Goal: Task Accomplishment & Management: Use online tool/utility

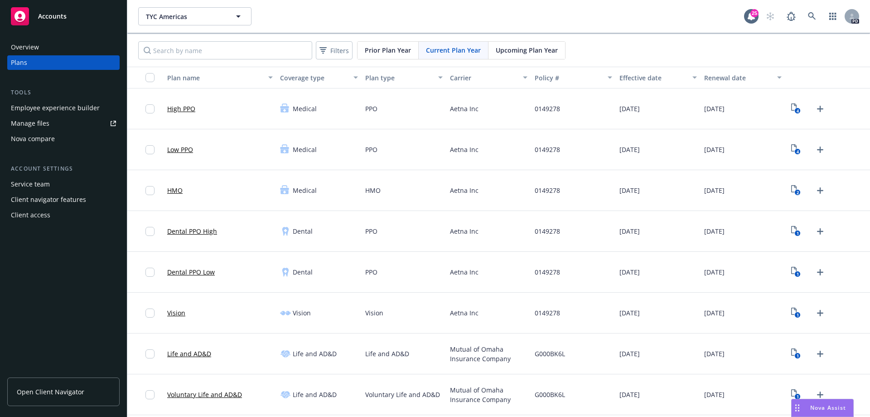
click at [82, 19] on div "Accounts" at bounding box center [63, 16] width 105 height 18
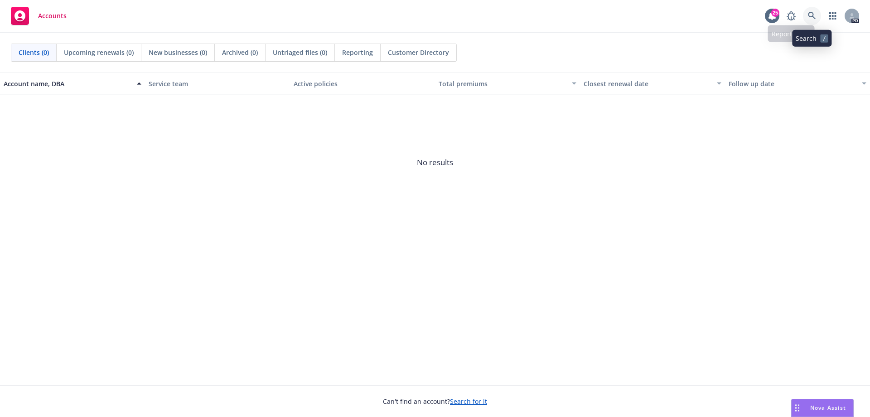
click at [812, 16] on icon at bounding box center [812, 16] width 8 height 8
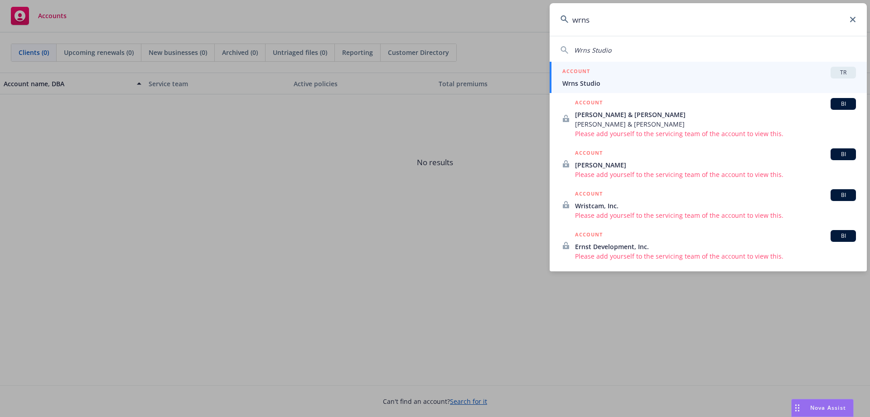
type input "wrns"
click at [590, 81] on span "Wrns Studio" at bounding box center [710, 83] width 294 height 10
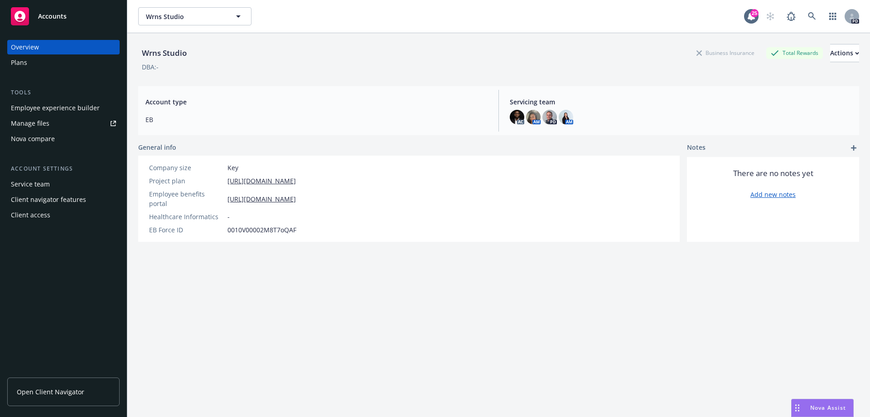
click at [59, 395] on span "Open Client Navigator" at bounding box center [51, 392] width 68 height 10
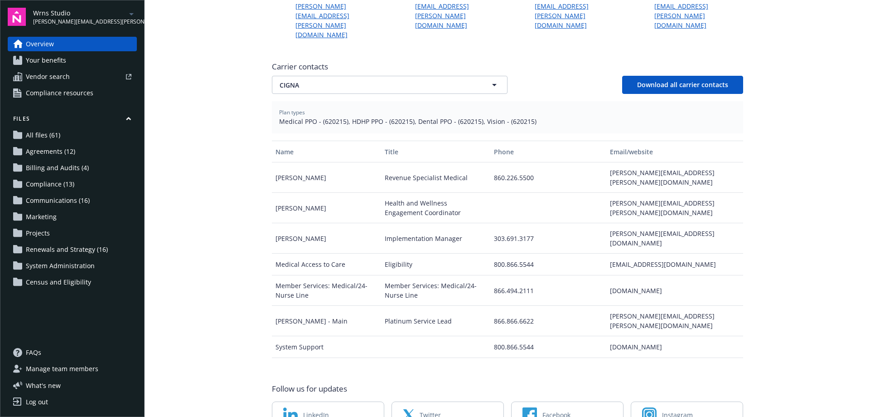
scroll to position [136, 0]
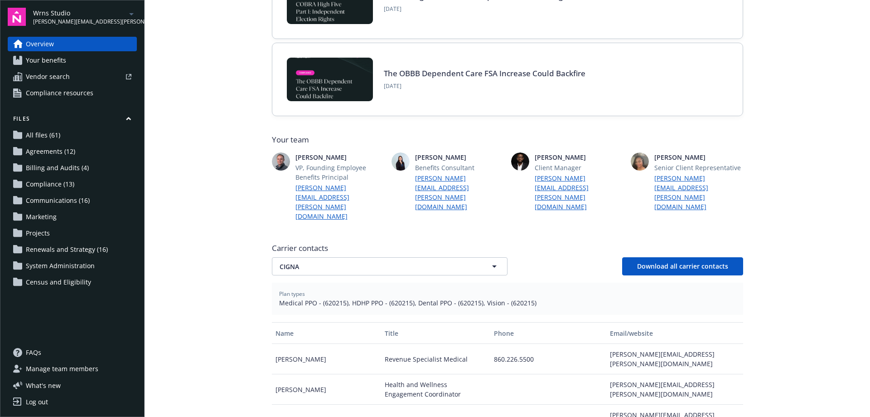
click at [112, 14] on span "Wrns Studio" at bounding box center [79, 13] width 93 height 10
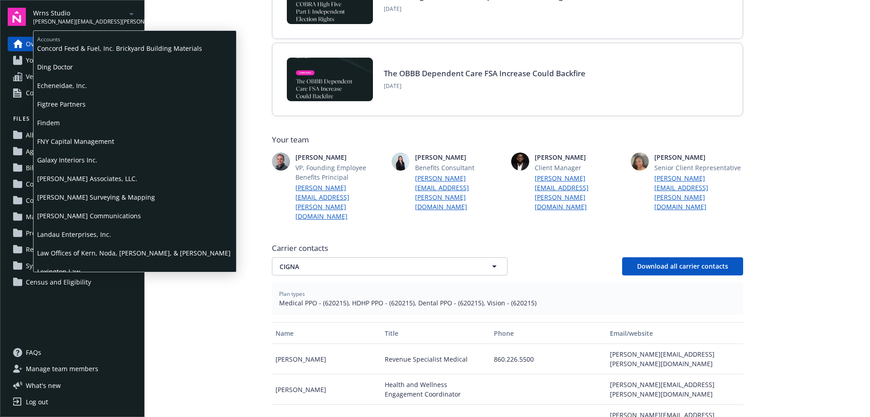
click at [71, 219] on span "[PERSON_NAME] Communications" at bounding box center [134, 215] width 195 height 19
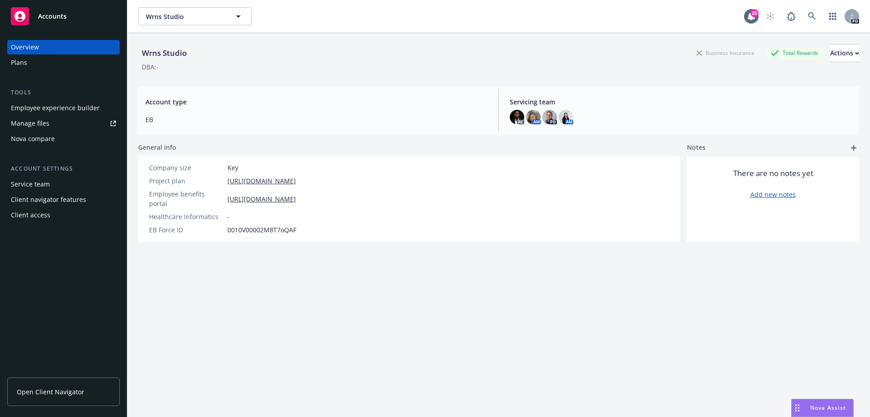
click at [823, 407] on span "Nova Assist" at bounding box center [829, 407] width 36 height 8
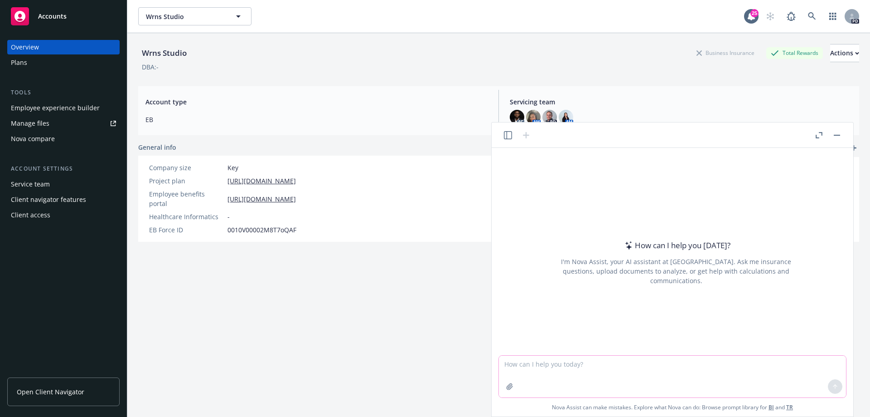
click at [571, 361] on textarea at bounding box center [672, 376] width 347 height 42
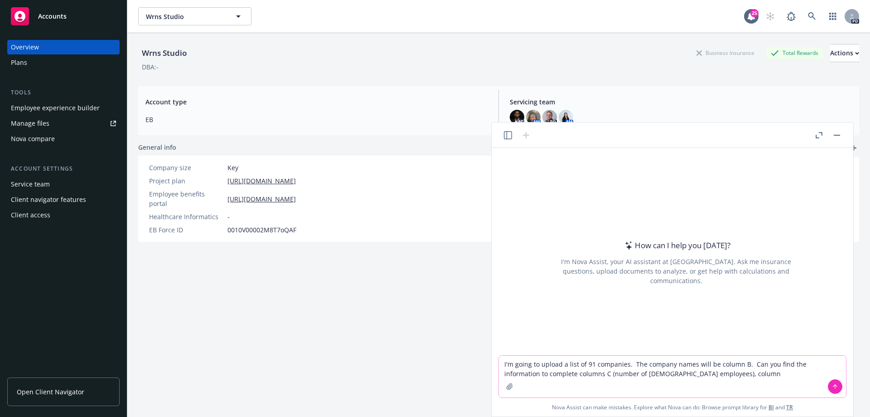
click at [565, 374] on textarea "I'm going to upload a list of 91 companies. The company names will be column B.…" at bounding box center [672, 376] width 347 height 42
click at [685, 375] on textarea "I'm going to upload a list of 91 companies. The company names will be column B.…" at bounding box center [672, 376] width 347 height 42
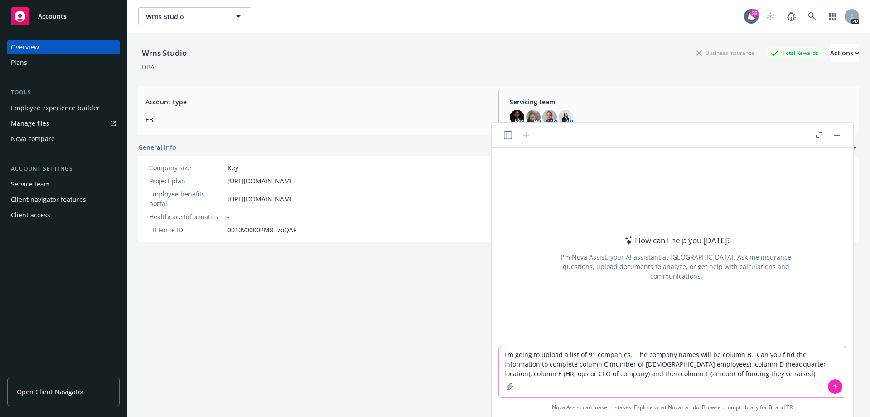
type textarea "I'm going to upload a list of 91 companies. The company names will be column B.…"
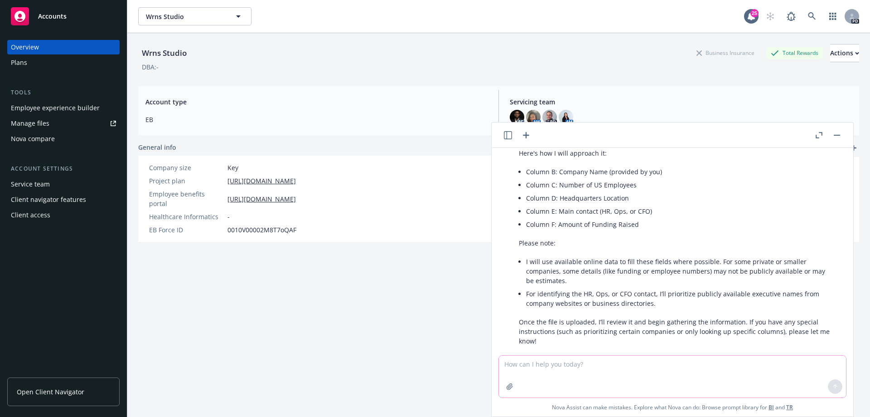
scroll to position [99, 0]
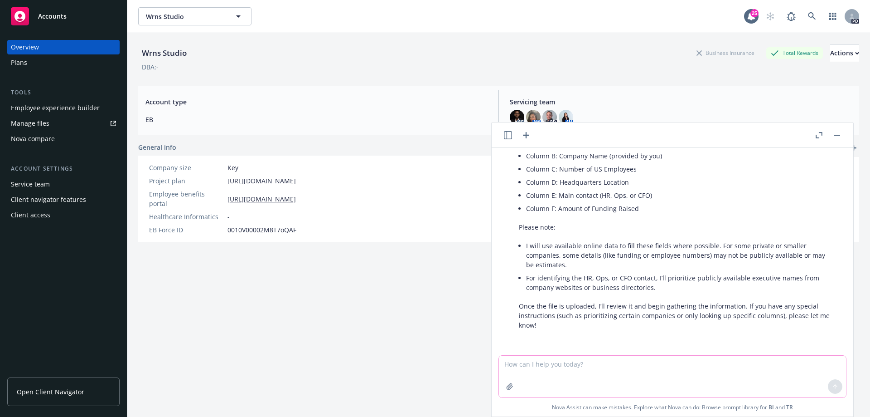
click at [513, 385] on icon "button" at bounding box center [509, 386] width 7 height 7
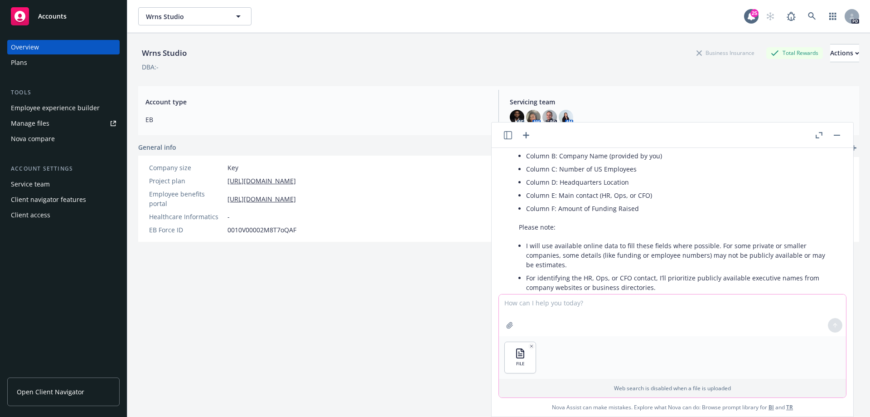
click at [531, 305] on textarea at bounding box center [672, 315] width 347 height 42
type textarea "here is the excel file list."
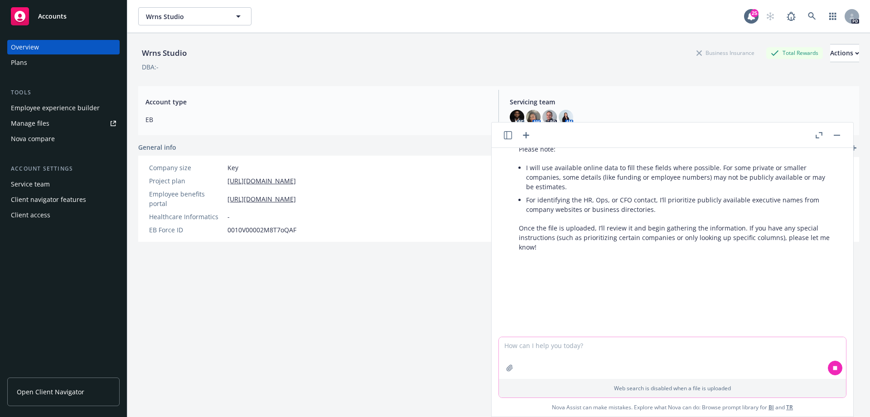
scroll to position [190, 0]
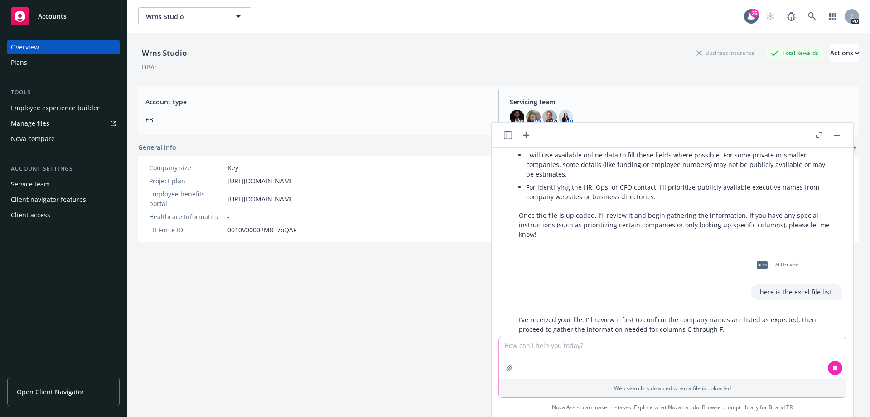
click at [593, 357] on textarea at bounding box center [672, 358] width 347 height 42
type textarea "thank you"
click at [836, 366] on icon at bounding box center [836, 367] width 4 height 4
click at [836, 369] on icon at bounding box center [835, 367] width 6 height 6
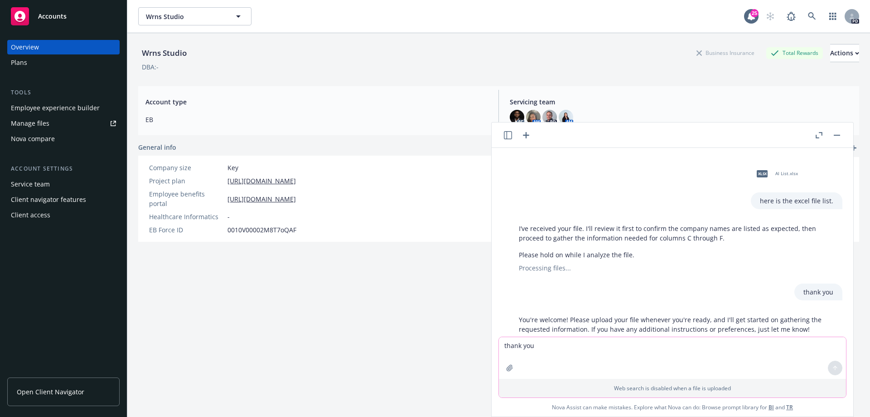
scroll to position [304, 0]
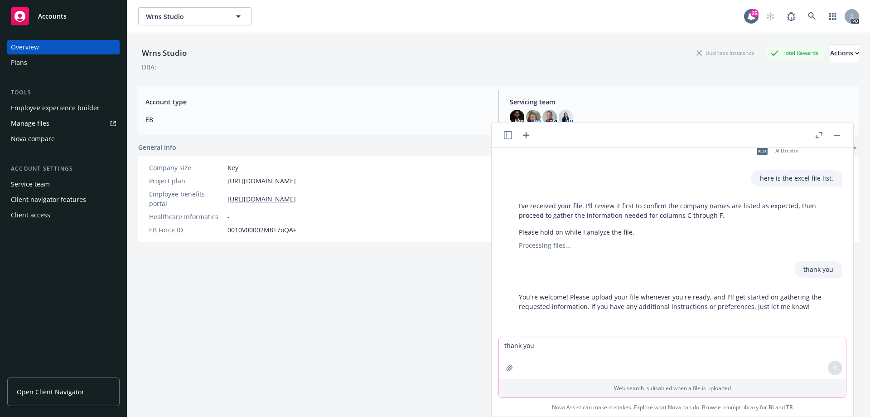
click at [507, 369] on icon "button" at bounding box center [510, 367] width 6 height 6
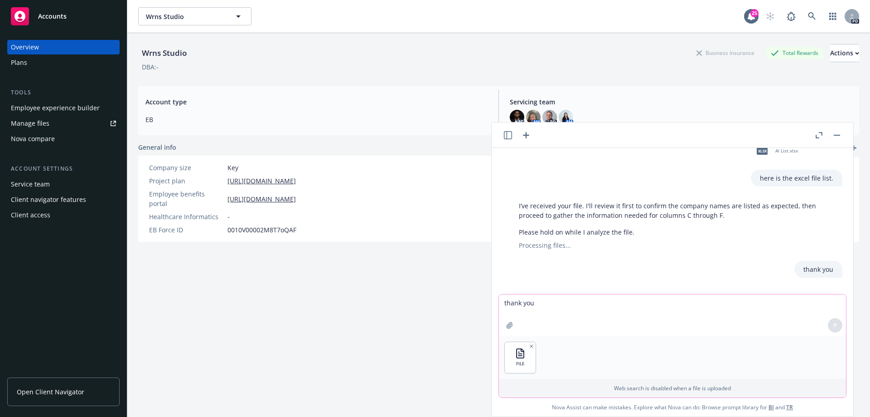
click at [503, 318] on button "button" at bounding box center [510, 325] width 15 height 15
click at [836, 326] on div at bounding box center [836, 325] width 22 height 22
click at [583, 316] on textarea "thank you" at bounding box center [672, 315] width 347 height 42
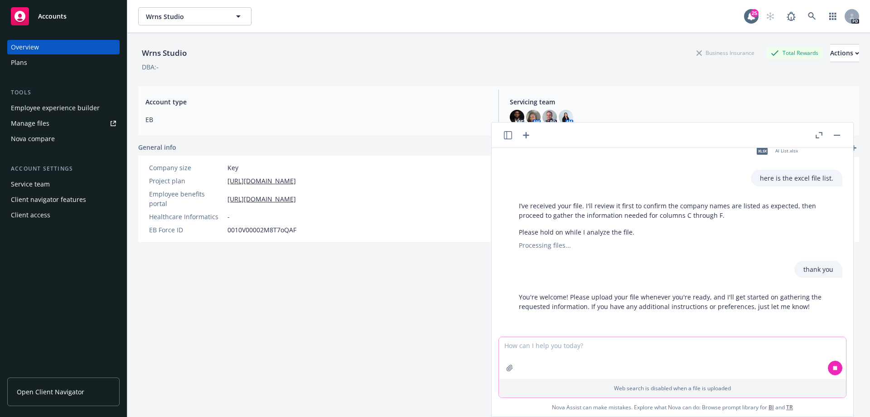
scroll to position [366, 0]
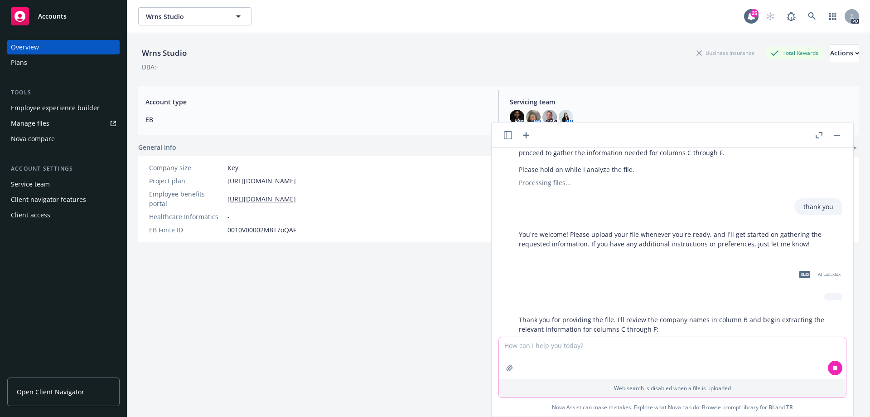
click at [577, 348] on textarea at bounding box center [672, 358] width 347 height 42
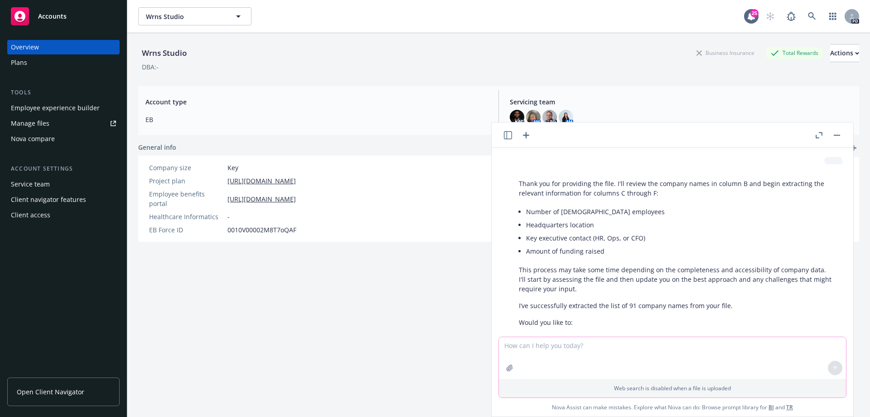
scroll to position [604, 0]
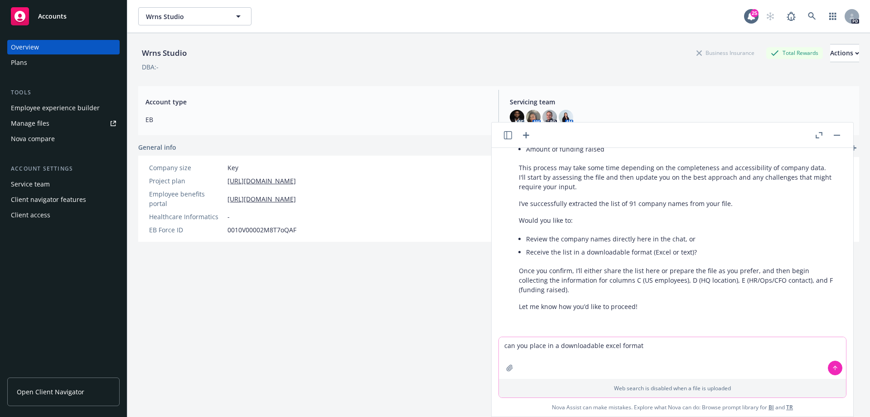
type textarea "can you place in a downloadable excel format?"
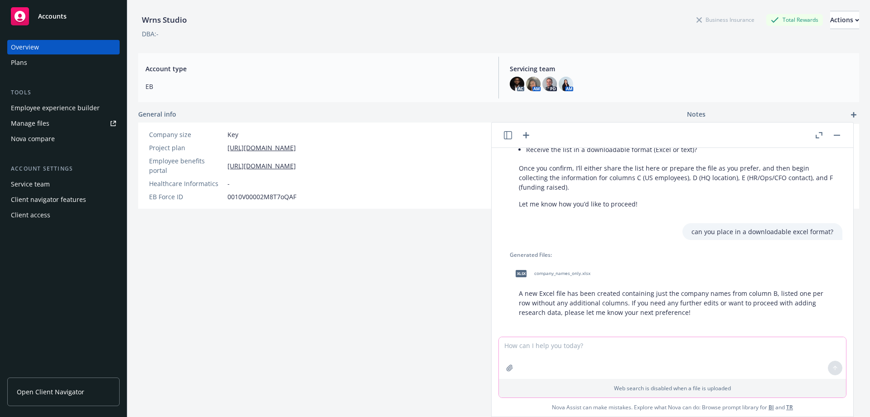
scroll to position [713, 0]
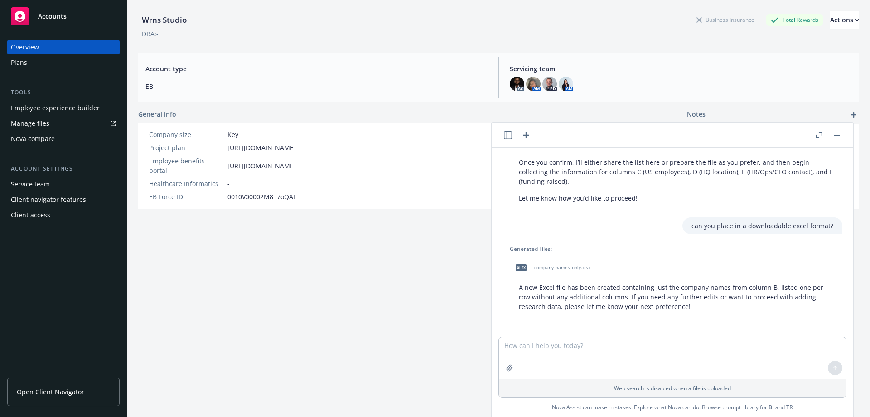
click at [535, 271] on div "xlsx company_names_only.xlsx" at bounding box center [551, 267] width 83 height 23
click at [596, 350] on textarea at bounding box center [672, 358] width 347 height 42
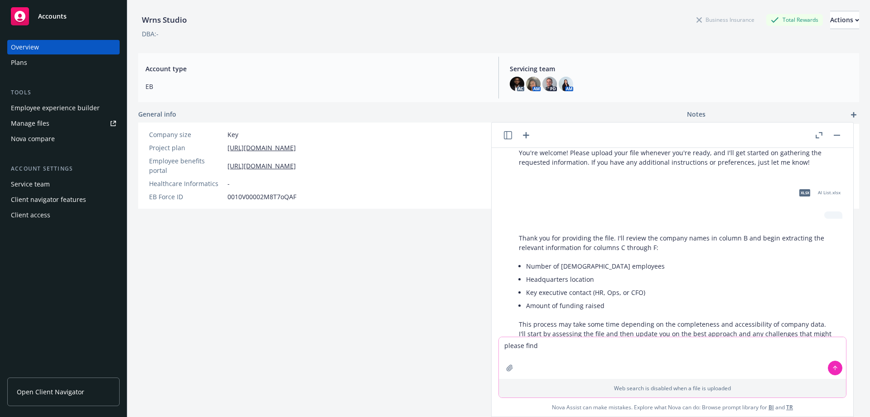
scroll to position [441, 0]
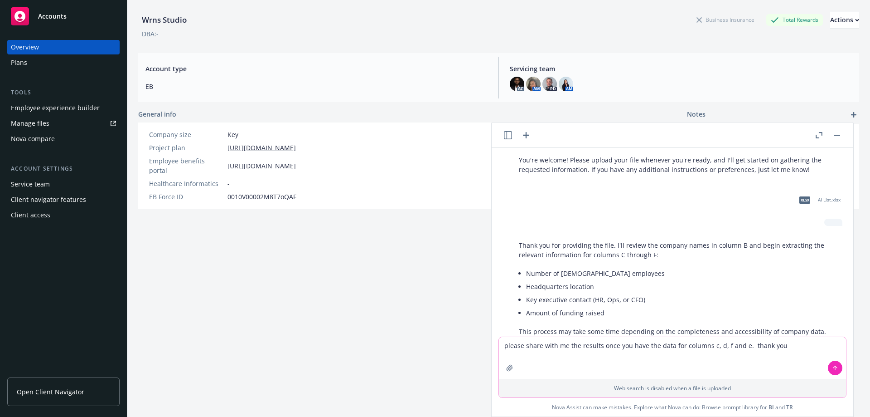
type textarea "please share with me the results once you have the data for columns c, d, f and…"
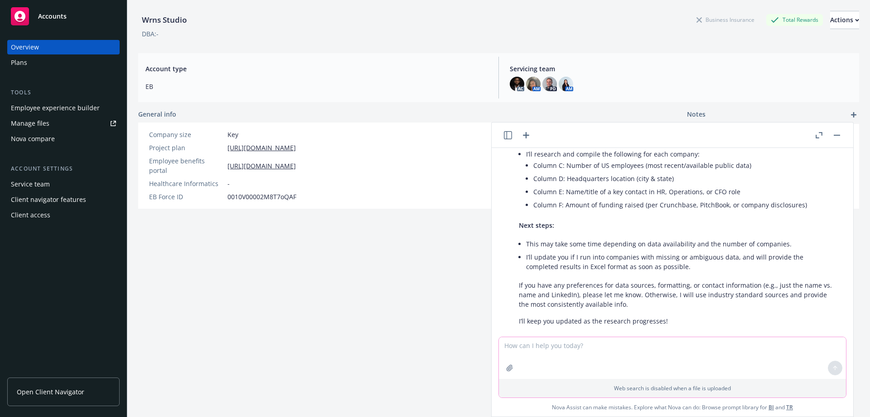
scroll to position [953, 0]
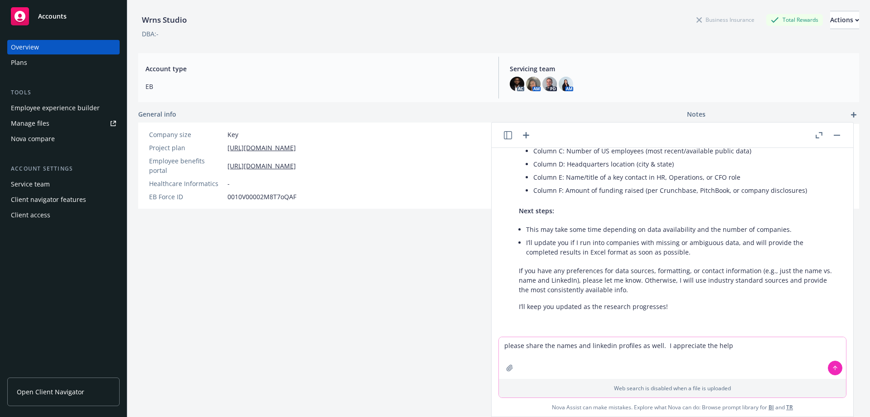
type textarea "please share the names and linkedin profiles as well. I appreciate the help."
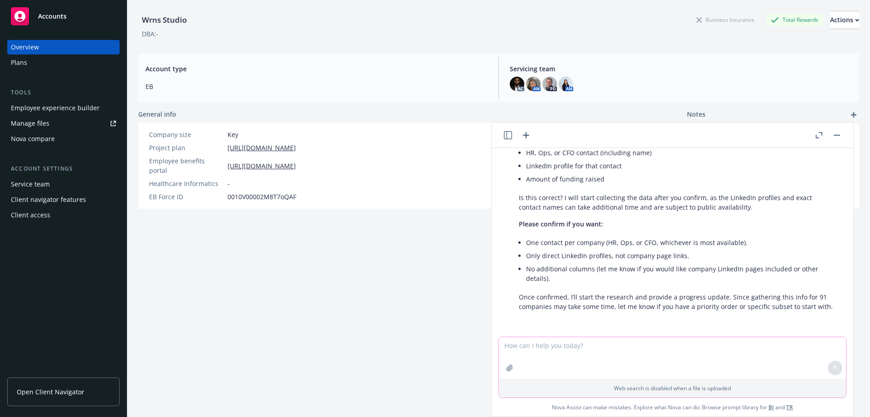
scroll to position [1171, 0]
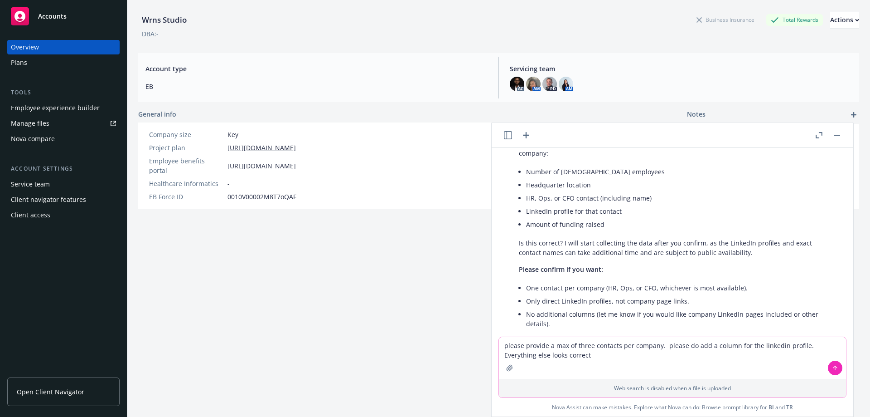
type textarea "please provide a max of three contacts per company. please do add a column for …"
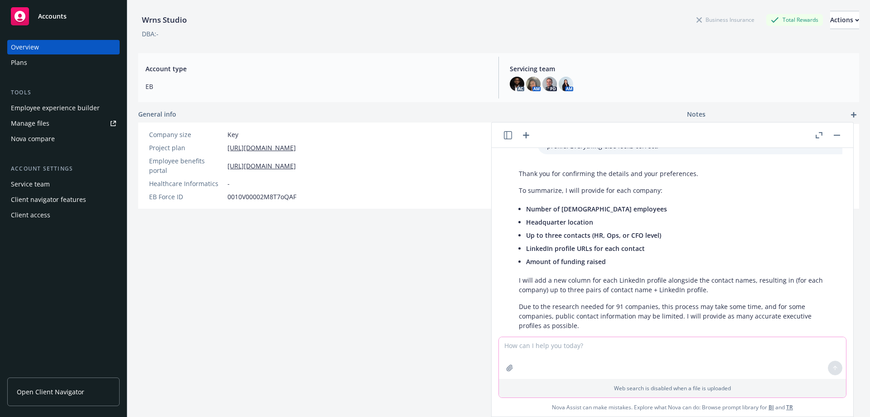
scroll to position [1460, 0]
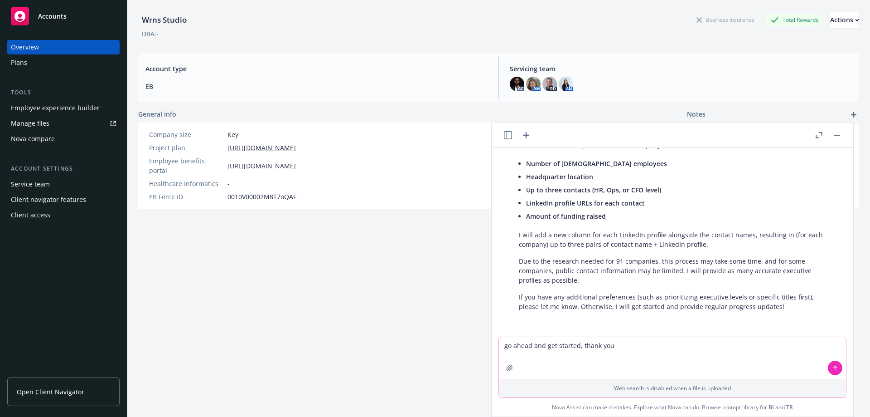
type textarea "go ahead and get started, thank you."
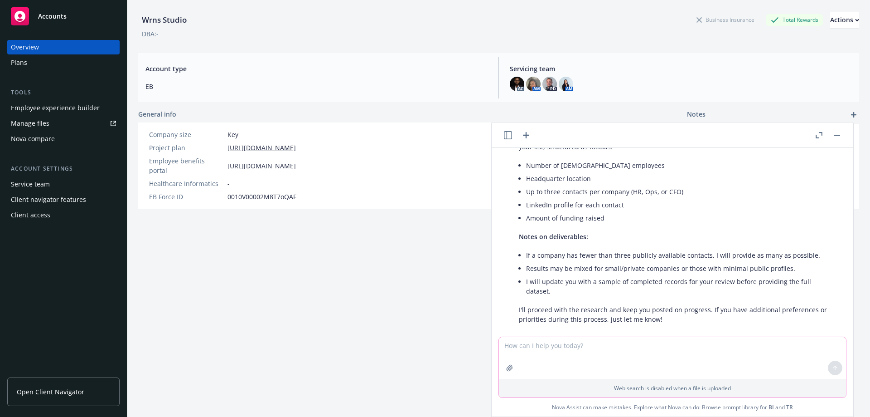
scroll to position [1697, 0]
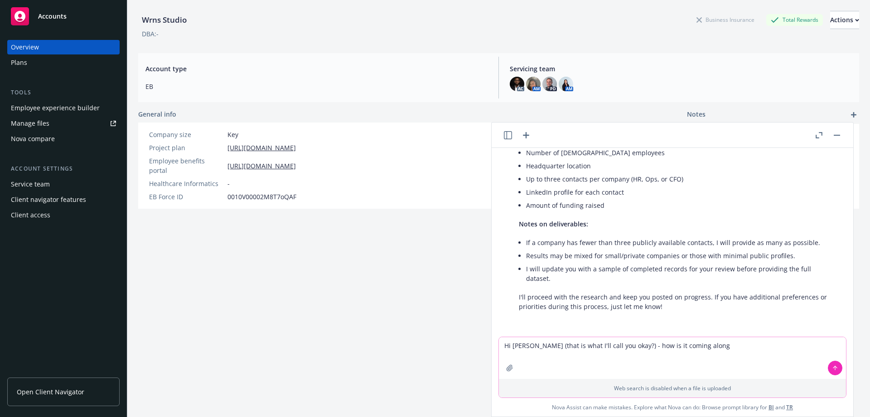
type textarea "Hi Nova (that is what I'll call you okay?) - how is it coming along?"
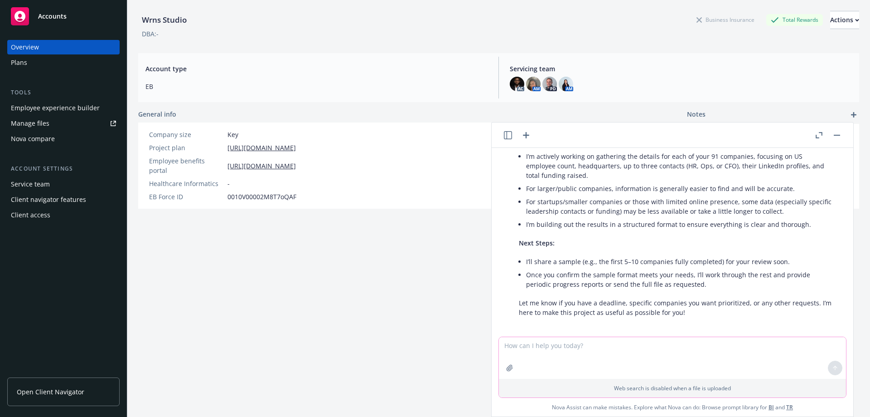
scroll to position [1927, 0]
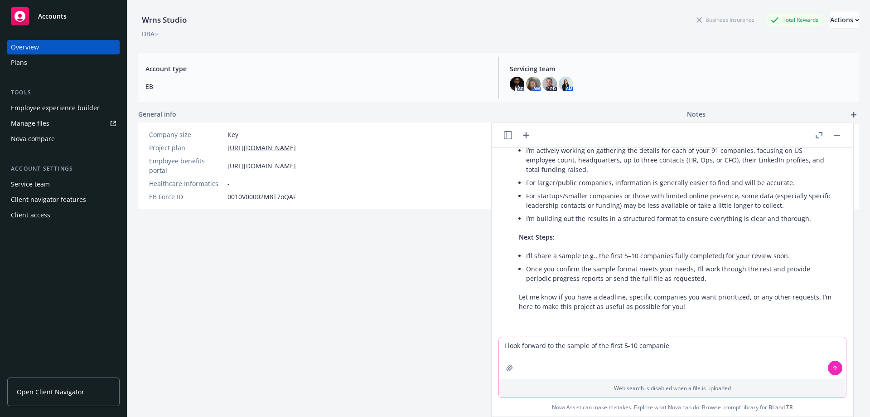
type textarea "I look forward to the sample of the first 5-10 companies"
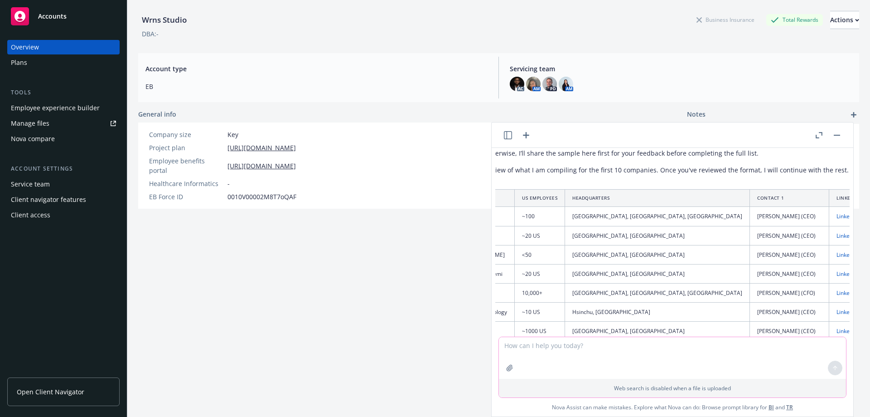
scroll to position [2261, 56]
click at [585, 348] on textarea at bounding box center [672, 358] width 347 height 42
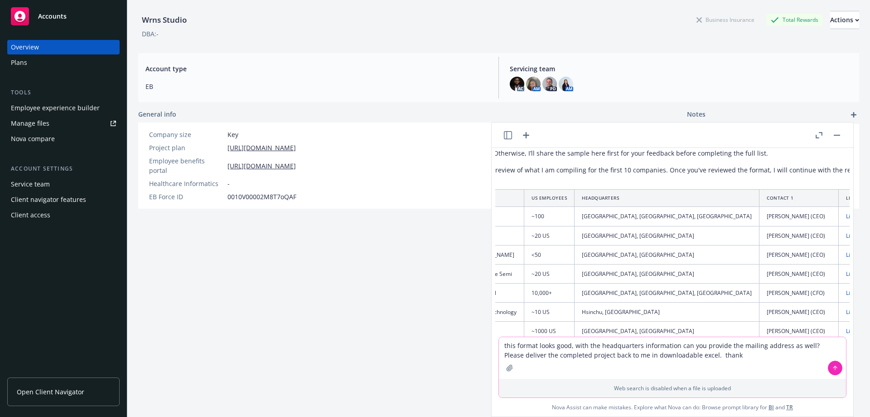
type textarea "this format looks good, with the headquarters information can you provide the m…"
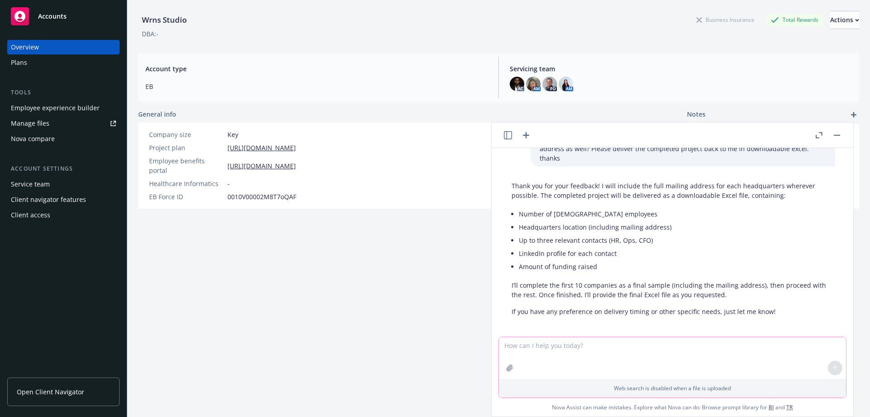
scroll to position [2633, 7]
type textarea "please have this completed by tomorrow morning at 8 am pst."
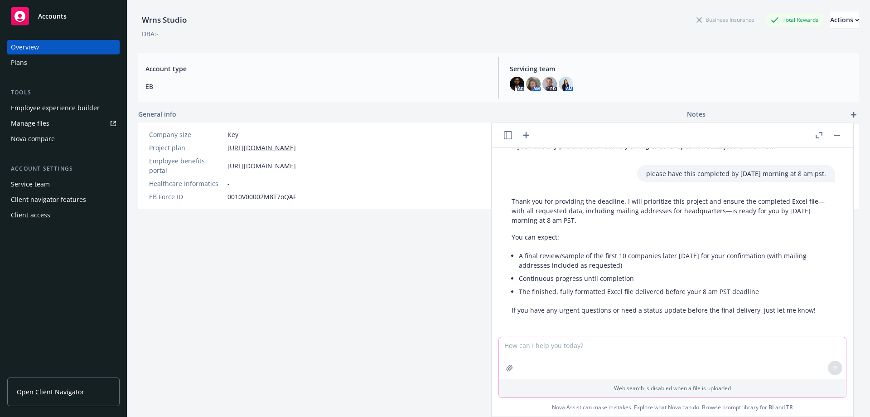
scroll to position [2797, 7]
